Goal: Navigation & Orientation: Find specific page/section

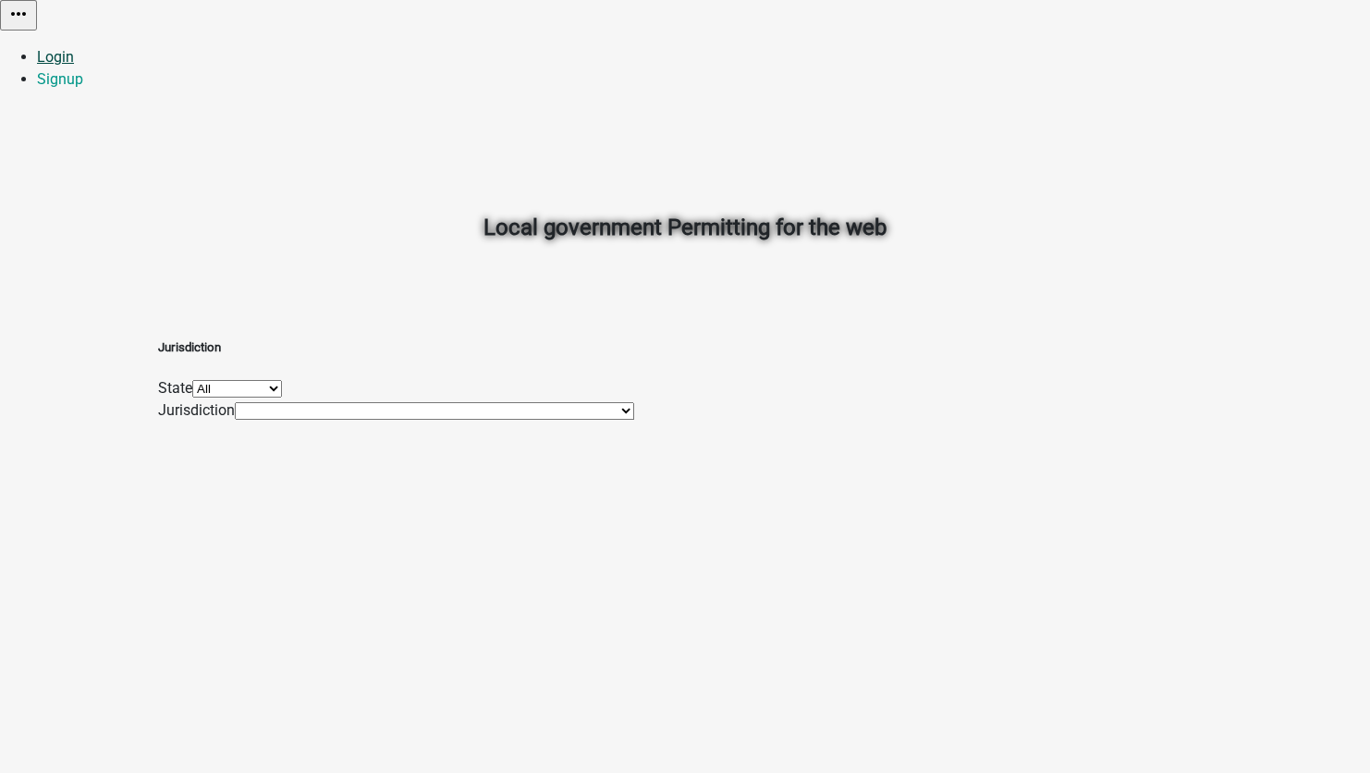
click at [74, 48] on link "Login" at bounding box center [55, 57] width 37 height 18
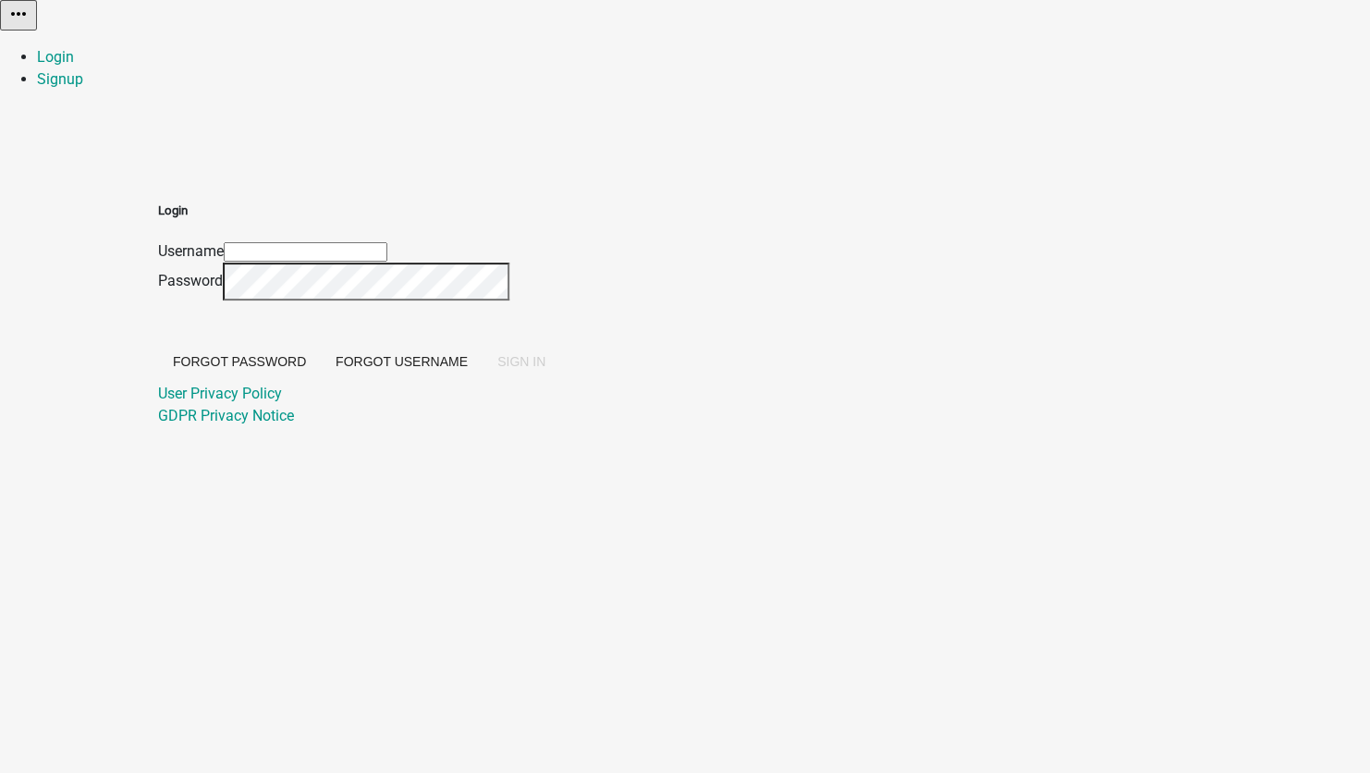
click at [387, 242] on input "Username" at bounding box center [306, 251] width 164 height 19
type input "[EMAIL_ADDRESS][DOMAIN_NAME]"
click at [546, 369] on span "SIGN IN" at bounding box center [521, 361] width 48 height 15
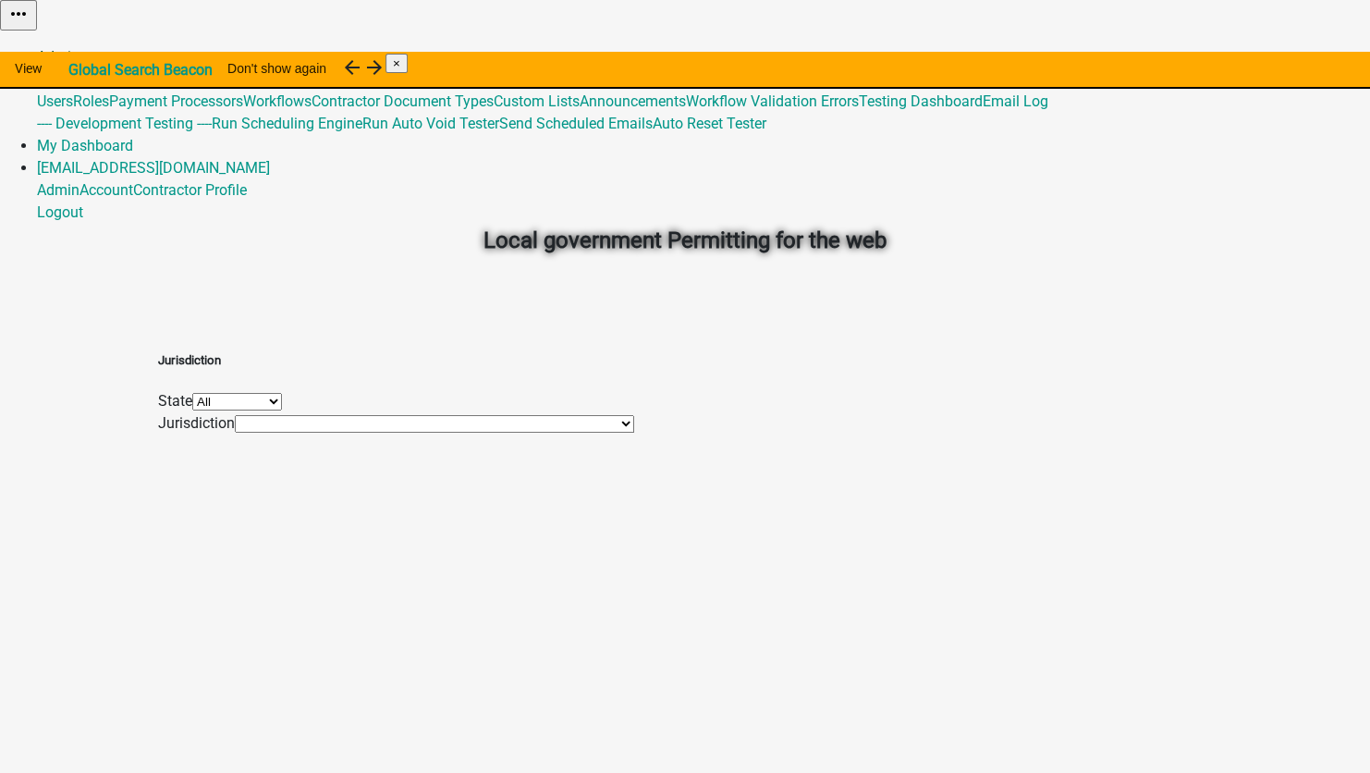
click at [80, 48] on link "Admin" at bounding box center [58, 57] width 43 height 18
